Goal: Find specific page/section: Find specific page/section

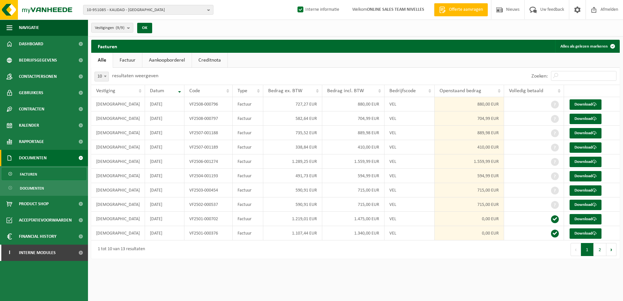
click at [277, 286] on html "10-951085 - KALIDAD - VLEZENBEEK 10-951085 - KALIDAD - VLEZENBEEK 10-956969 - K…" at bounding box center [311, 150] width 623 height 301
click at [207, 9] on button "10-951085 - KALIDAD - VLEZENBEEK" at bounding box center [148, 10] width 130 height 10
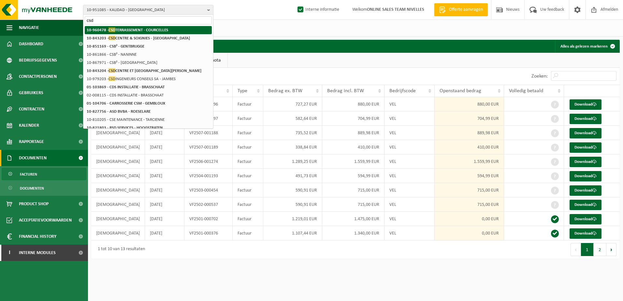
type input "csd"
click at [174, 30] on li "10-960478 - CSD TERRASSEMENT - COURCELLES" at bounding box center [148, 30] width 127 height 8
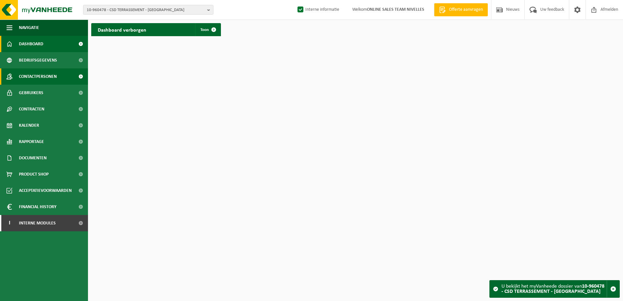
click at [48, 79] on span "Contactpersonen" at bounding box center [38, 76] width 38 height 16
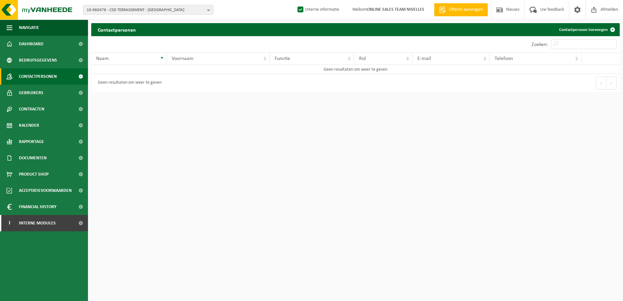
drag, startPoint x: 322, startPoint y: 174, endPoint x: 232, endPoint y: 150, distance: 93.0
click at [320, 173] on html "10-960478 - CSD TERRASSEMENT - COURCELLES 10-960478 - CSD TERRASSEMENT - COURCE…" at bounding box center [311, 150] width 623 height 301
